Goal: Browse casually: Explore the website without a specific task or goal

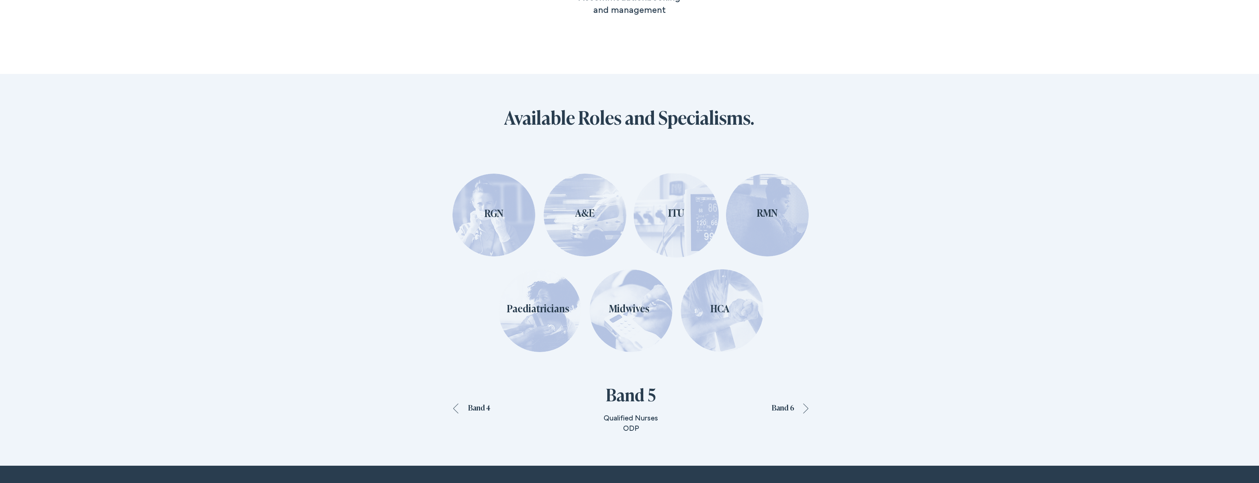
scroll to position [2131, 0]
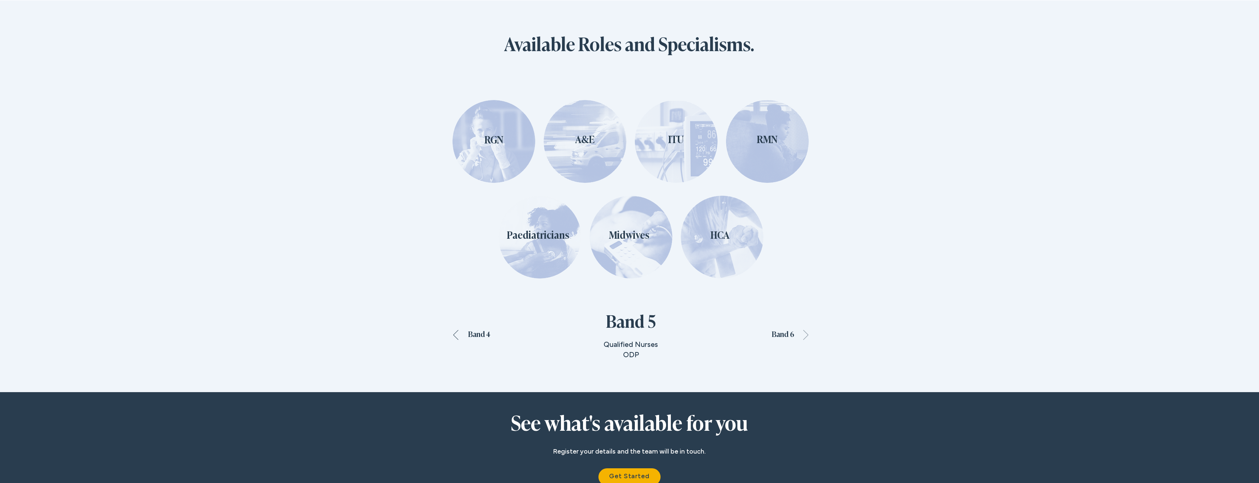
click at [807, 336] on icon "Next" at bounding box center [805, 335] width 5 height 10
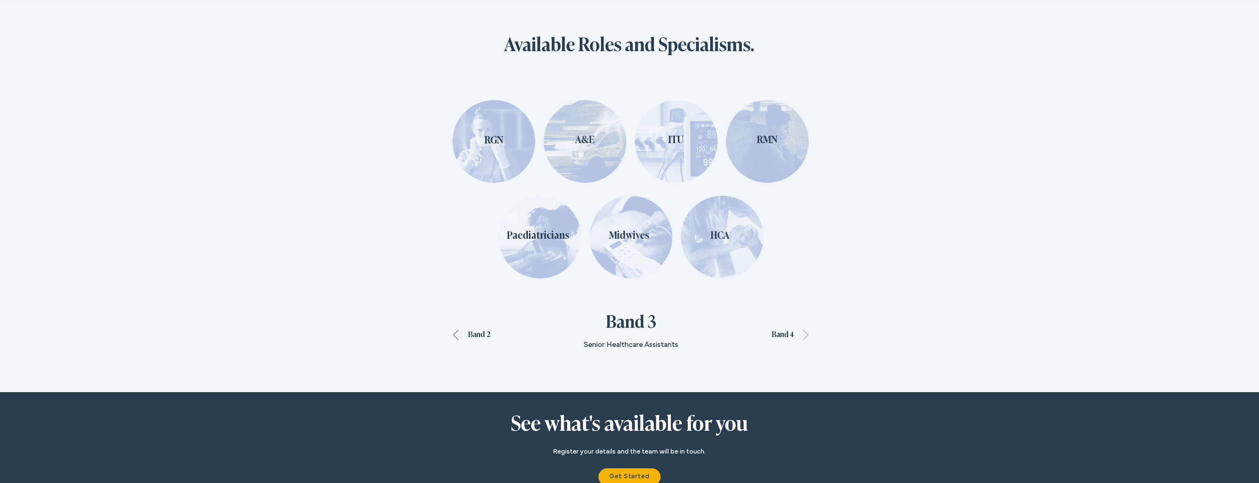
click at [807, 336] on icon "Next" at bounding box center [805, 335] width 5 height 10
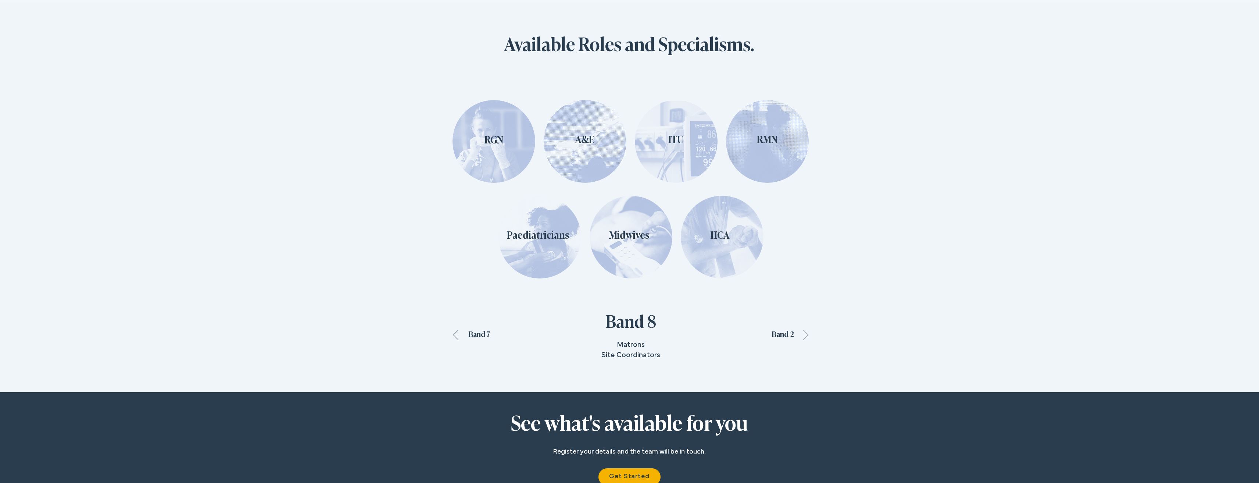
click at [807, 336] on icon "Next" at bounding box center [805, 335] width 5 height 10
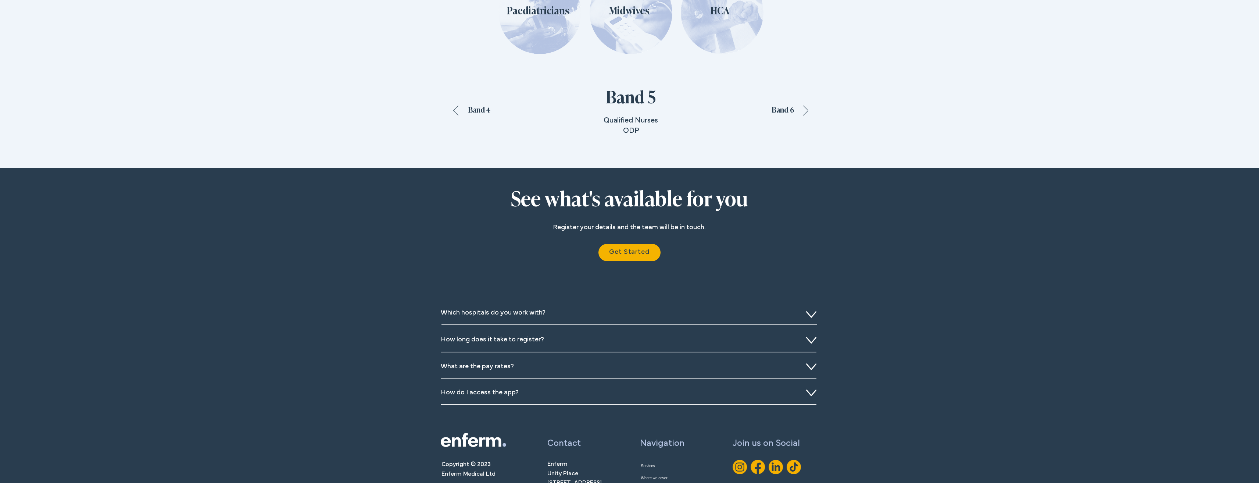
scroll to position [2425, 0]
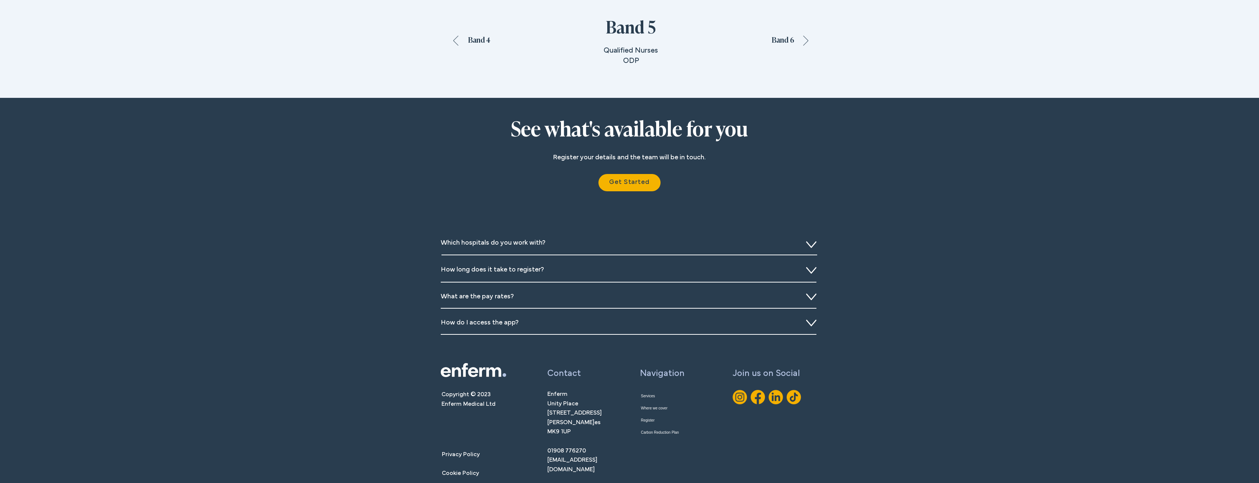
click at [802, 245] on div "Slideshow" at bounding box center [629, 244] width 377 height 26
click at [810, 275] on div "Slideshow" at bounding box center [629, 270] width 377 height 27
click at [811, 272] on icon "Slideshow" at bounding box center [811, 270] width 10 height 7
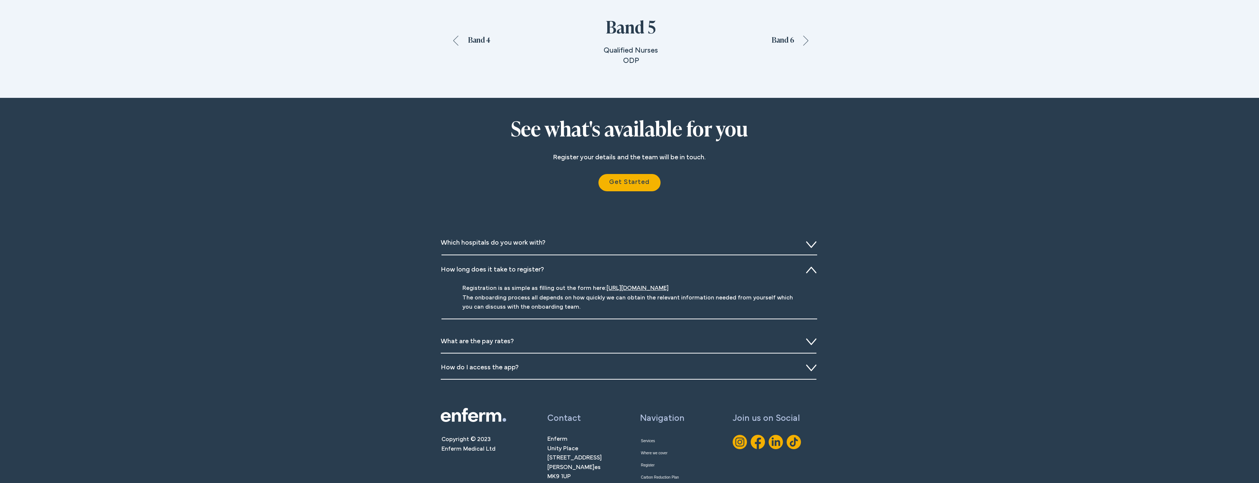
click at [811, 253] on div "Slideshow" at bounding box center [629, 244] width 377 height 26
click at [811, 245] on icon "Slideshow" at bounding box center [811, 244] width 10 height 7
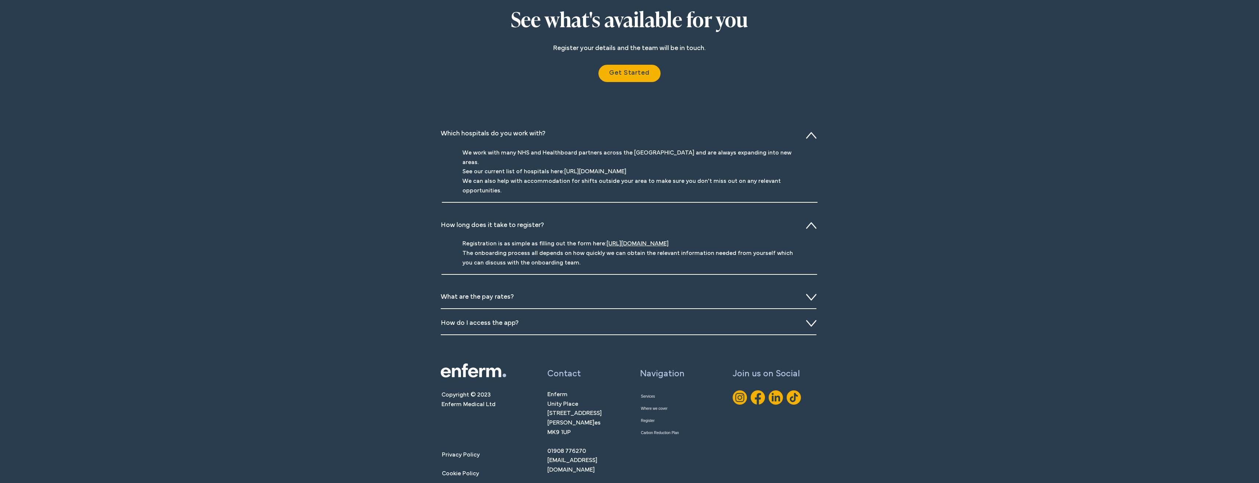
scroll to position [2536, 0]
click at [808, 293] on icon "Slideshow" at bounding box center [811, 296] width 10 height 7
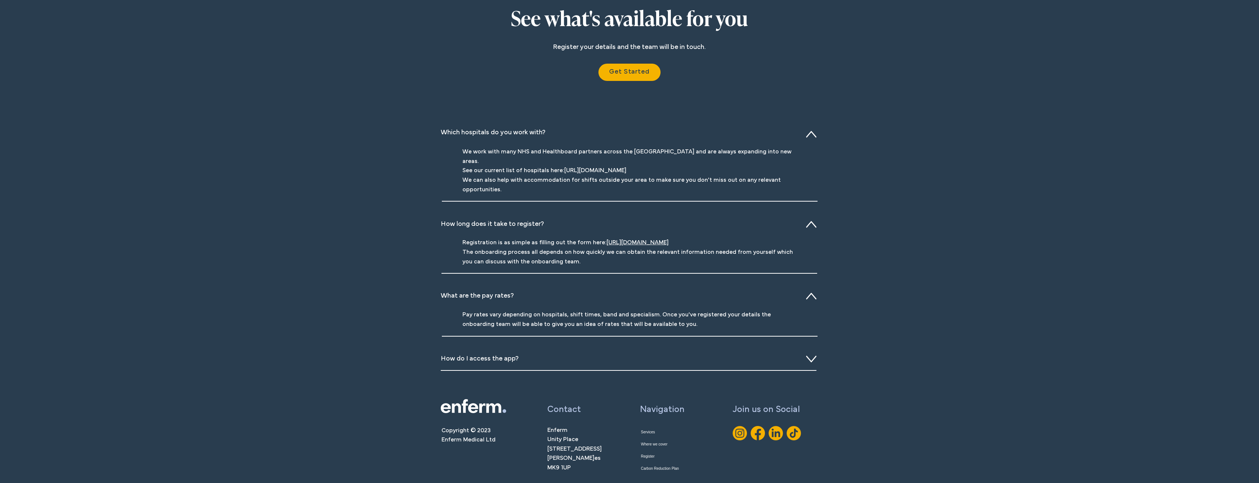
click at [806, 355] on icon "Slideshow" at bounding box center [811, 358] width 10 height 7
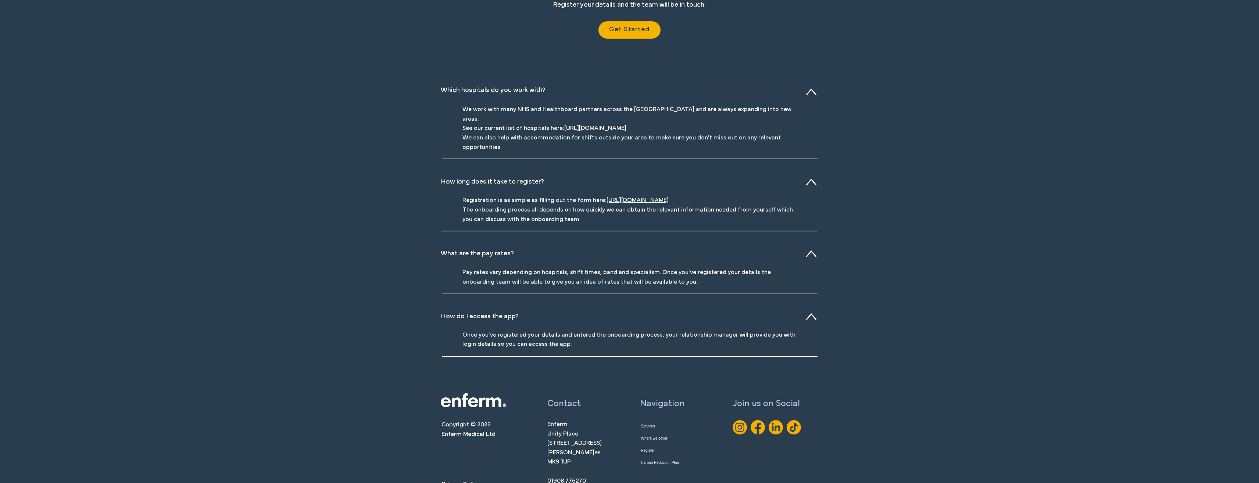
scroll to position [2567, 0]
